Goal: Task Accomplishment & Management: Manage account settings

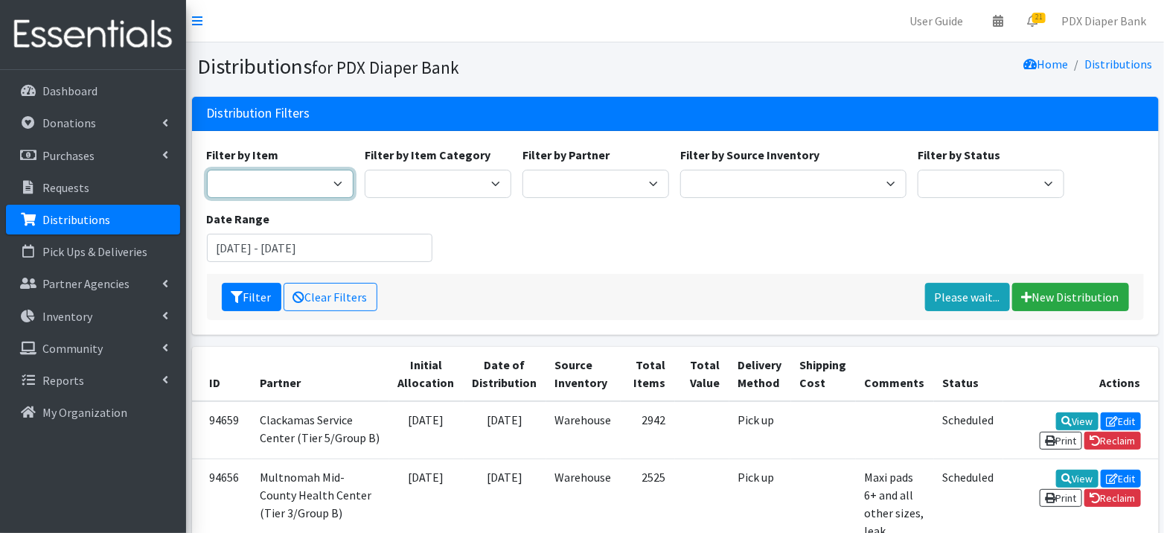
click at [337, 179] on select "Adult Briefs (Large, approx. 38"-56") Adult Briefs (Medium, approx. 32"-54") Ad…" at bounding box center [280, 184] width 147 height 28
select select "1180"
click at [249, 302] on button "Filter" at bounding box center [252, 297] width 60 height 28
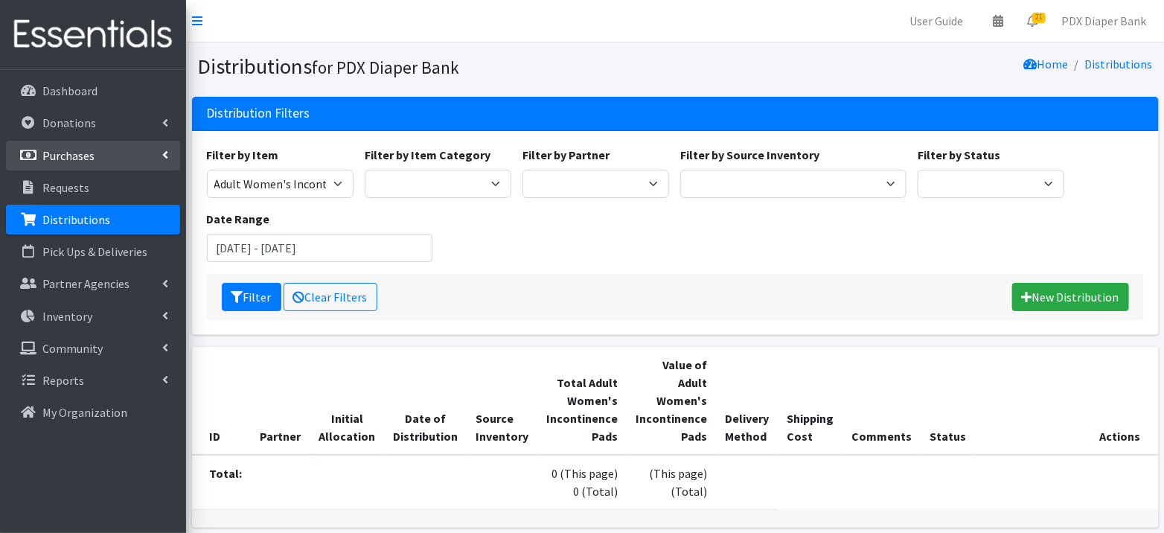
click at [102, 150] on link "Purchases" at bounding box center [93, 156] width 174 height 30
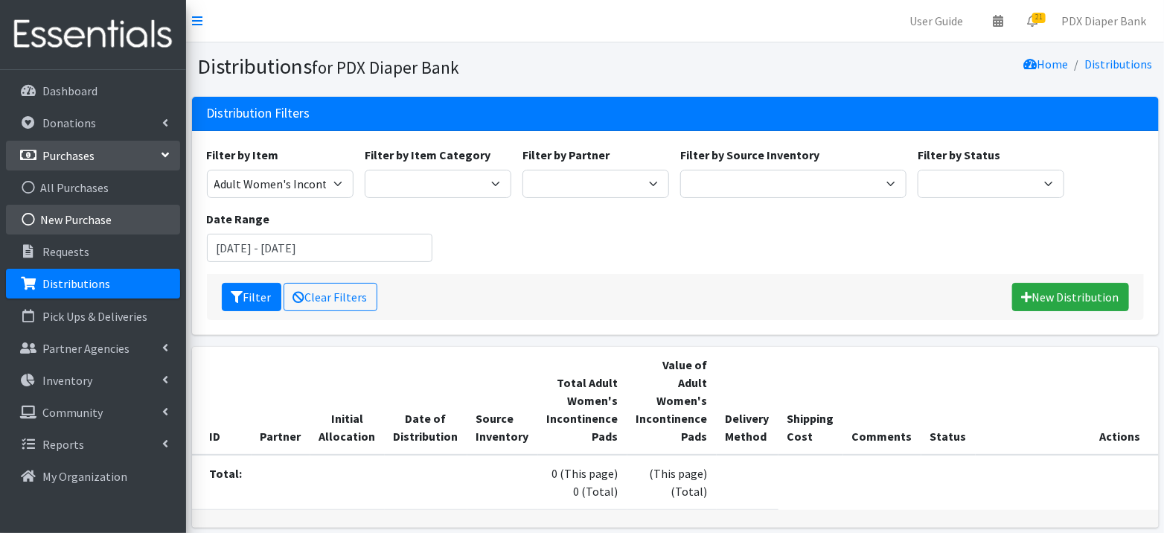
click at [85, 216] on link "New Purchase" at bounding box center [93, 220] width 174 height 30
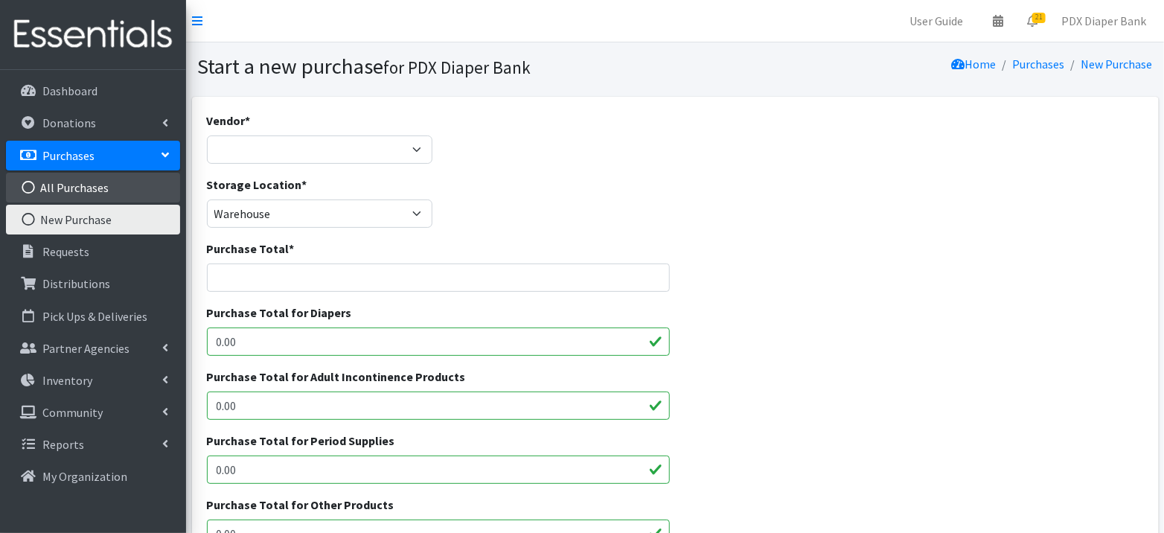
click at [77, 188] on link "All Purchases" at bounding box center [93, 188] width 174 height 30
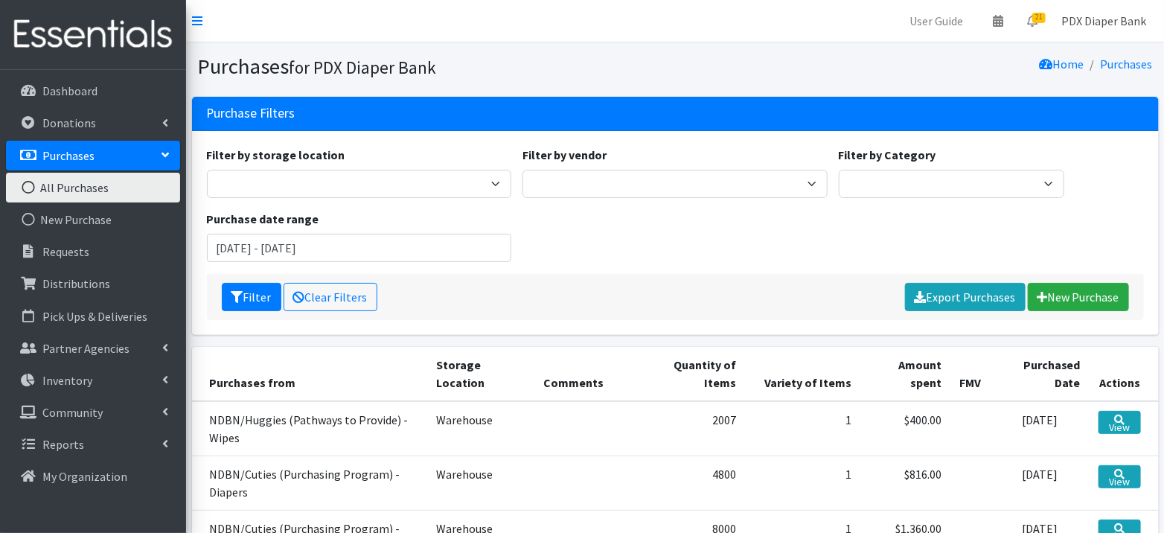
click at [1097, 19] on link "PDX Diaper Bank" at bounding box center [1103, 21] width 109 height 30
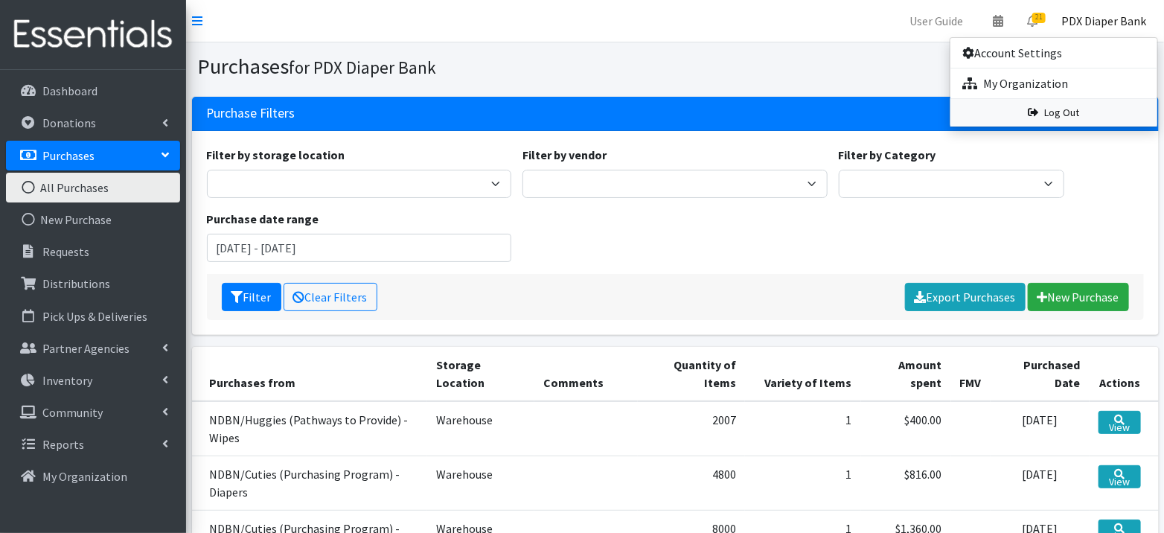
click at [1071, 121] on link "Log Out" at bounding box center [1053, 113] width 207 height 28
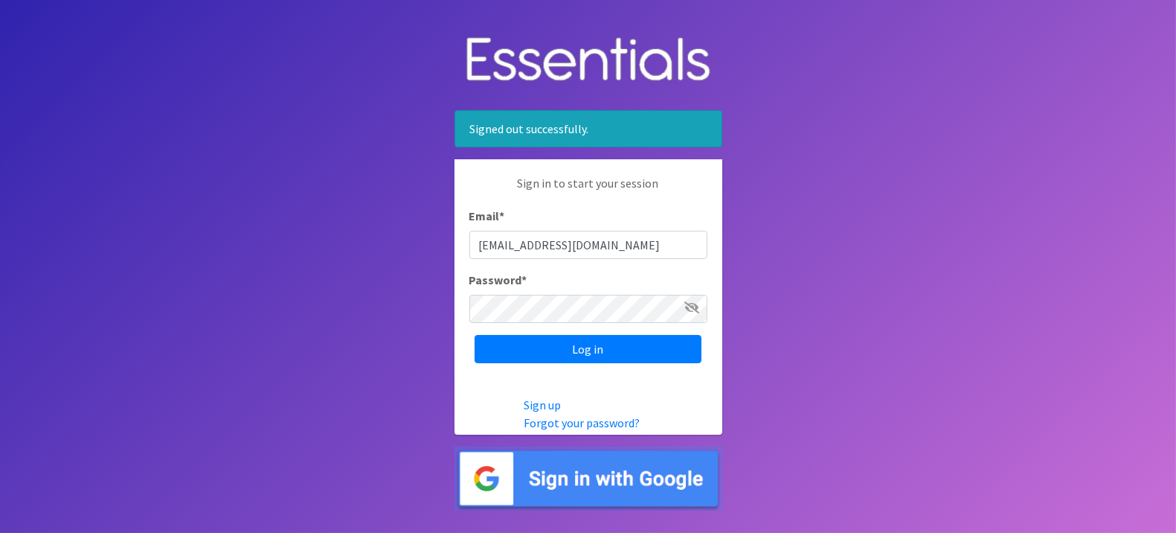
click at [571, 236] on input "[EMAIL_ADDRESS][DOMAIN_NAME]" at bounding box center [588, 245] width 238 height 28
type input "[EMAIL_ADDRESS][DOMAIN_NAME]"
click at [608, 353] on input "Log in" at bounding box center [588, 349] width 227 height 28
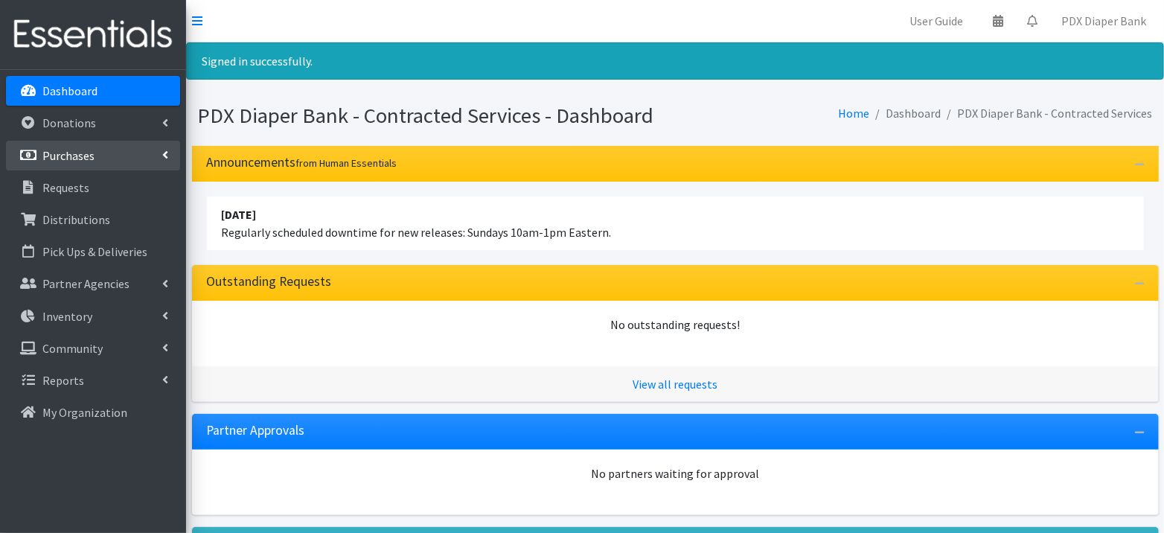
click at [78, 153] on p "Purchases" at bounding box center [68, 155] width 52 height 15
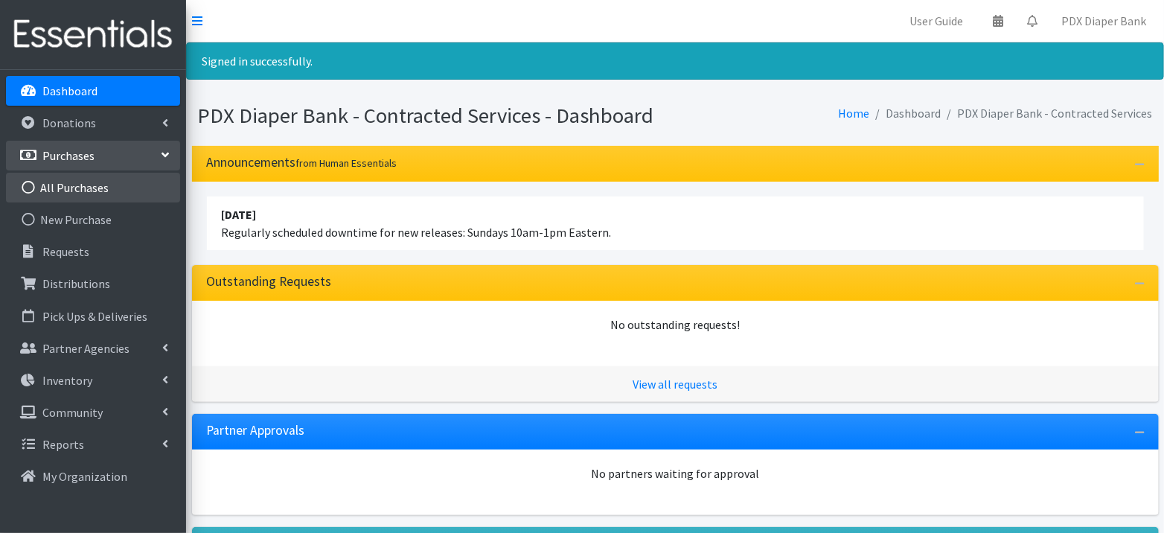
click at [81, 188] on link "All Purchases" at bounding box center [93, 188] width 174 height 30
